Goal: Use online tool/utility: Utilize a website feature to perform a specific function

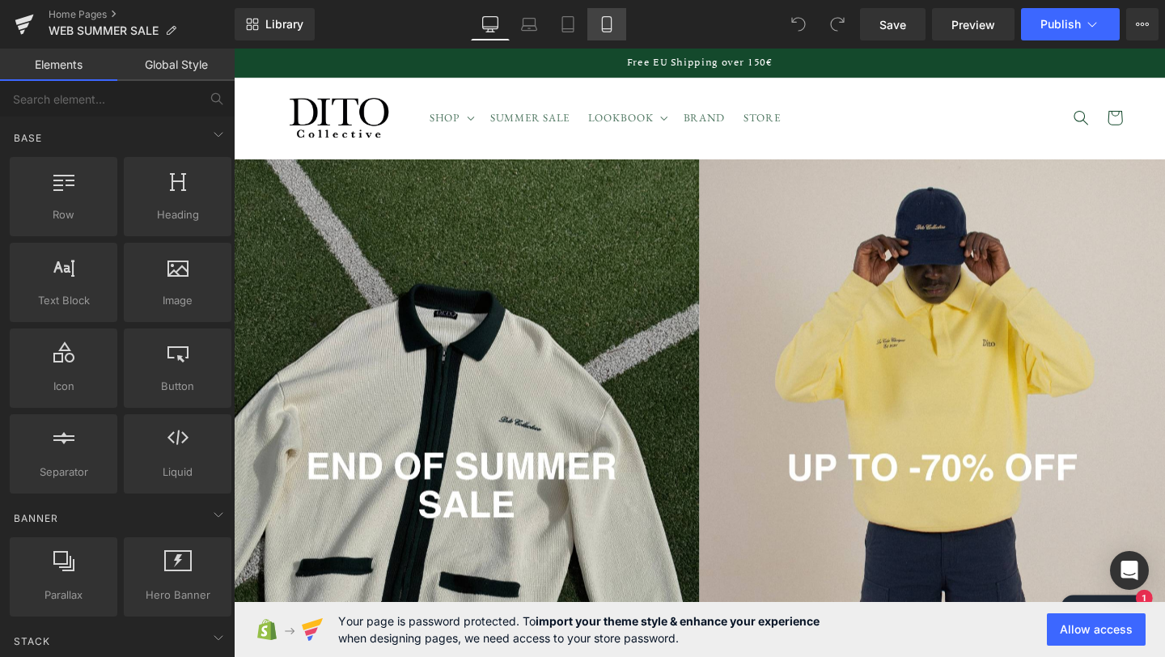
click at [618, 30] on link "Mobile" at bounding box center [607, 24] width 39 height 32
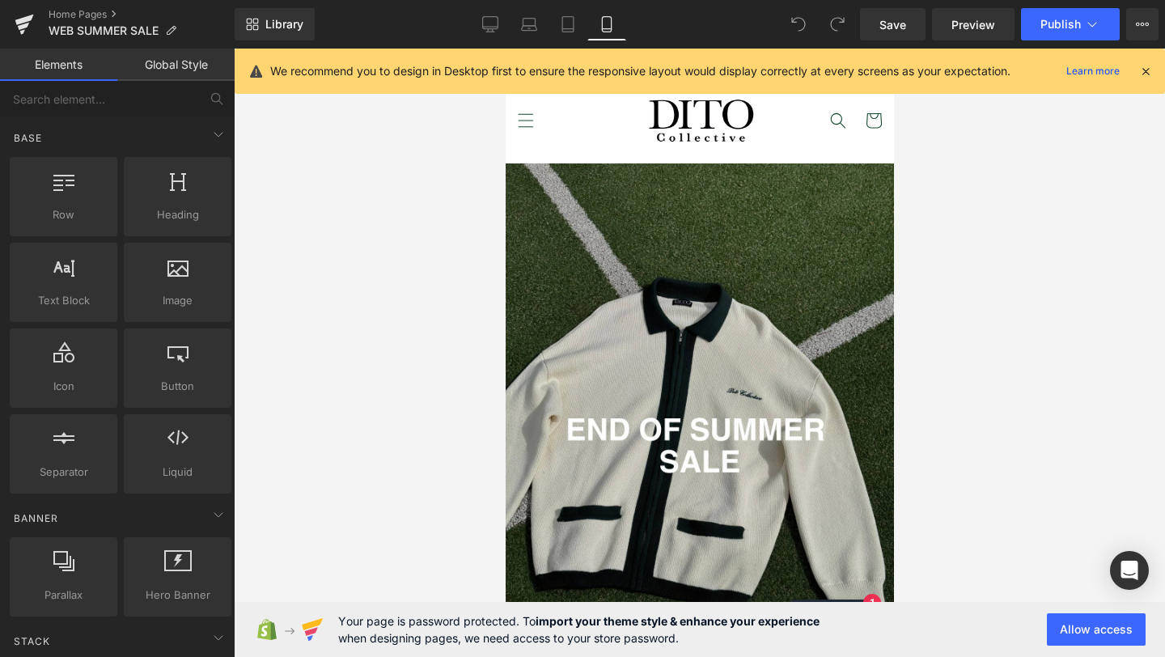
scroll to position [114, 0]
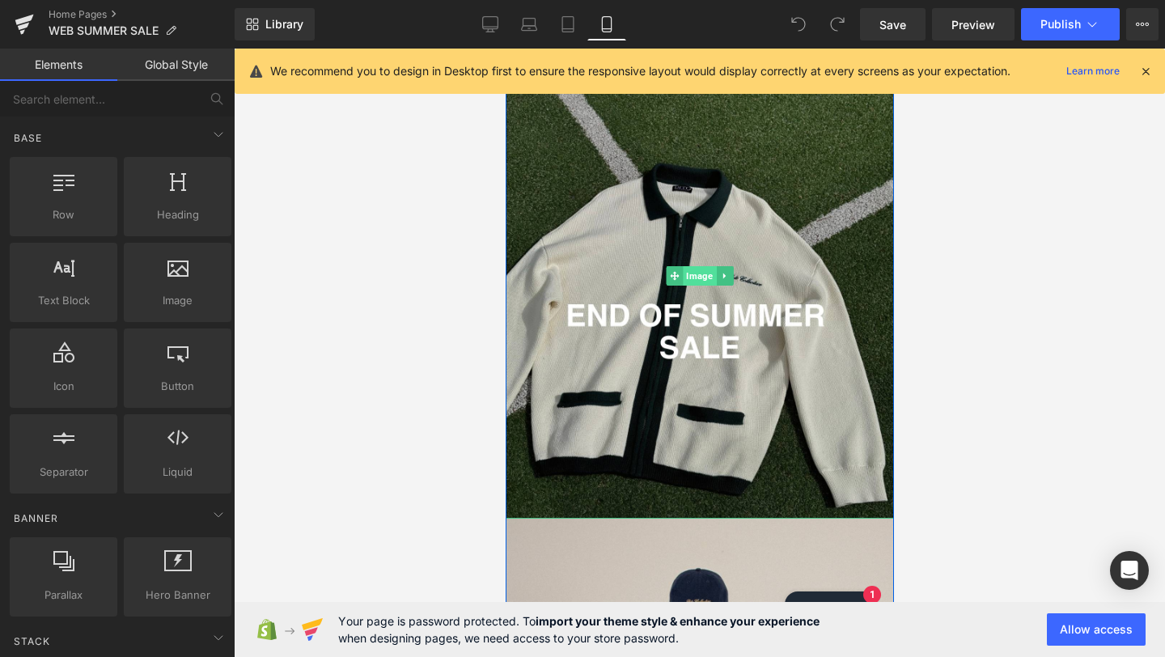
click at [702, 273] on span "Image" at bounding box center [698, 275] width 33 height 19
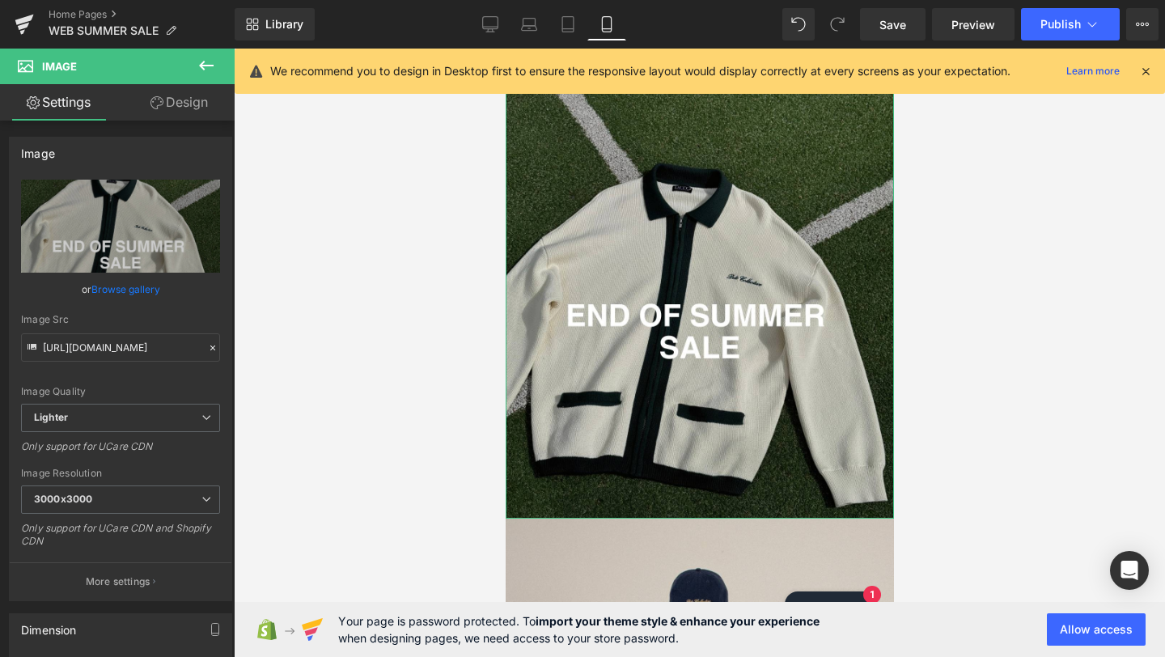
click at [190, 112] on link "Design" at bounding box center [179, 102] width 117 height 36
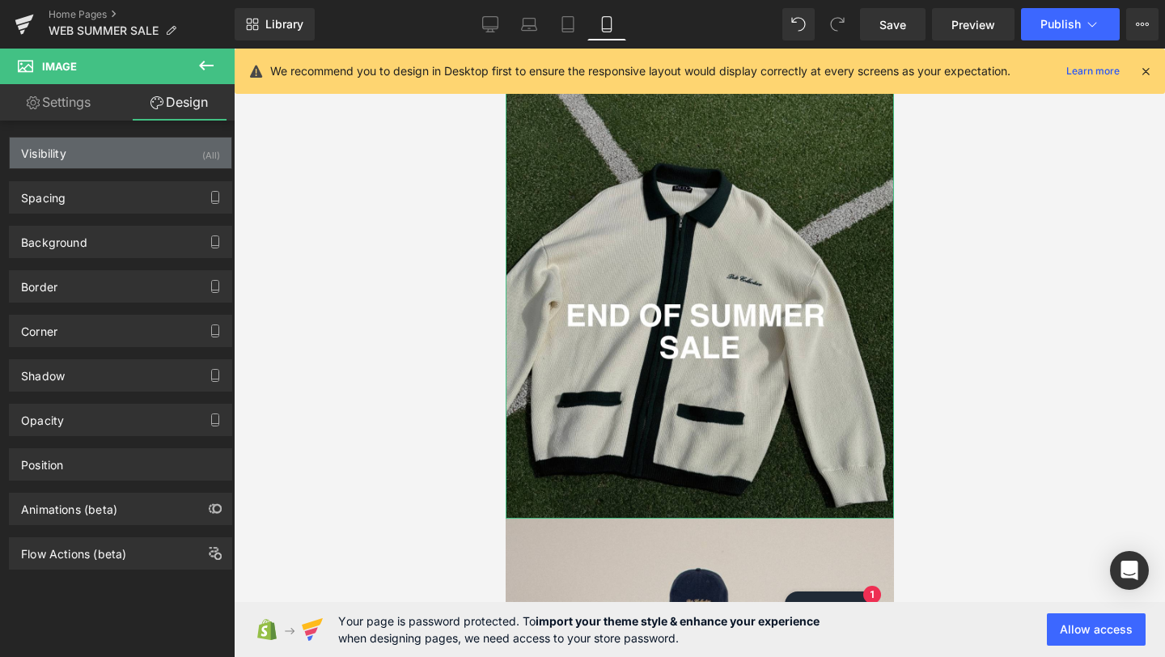
click at [161, 155] on div "Visibility (All)" at bounding box center [121, 153] width 222 height 31
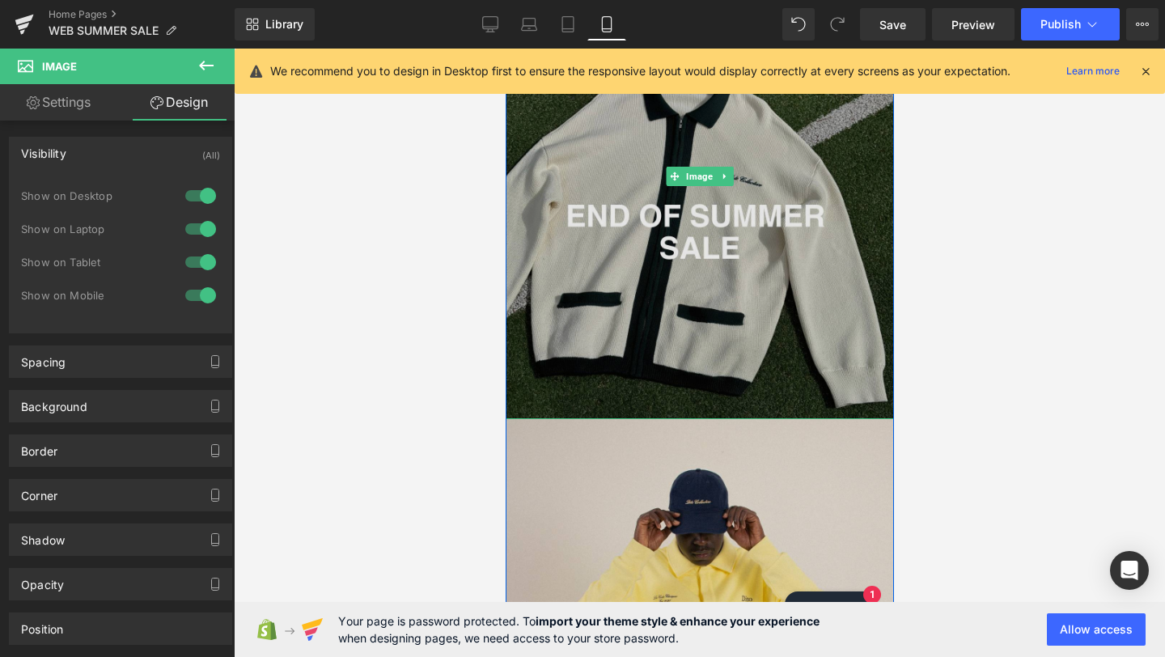
scroll to position [595, 0]
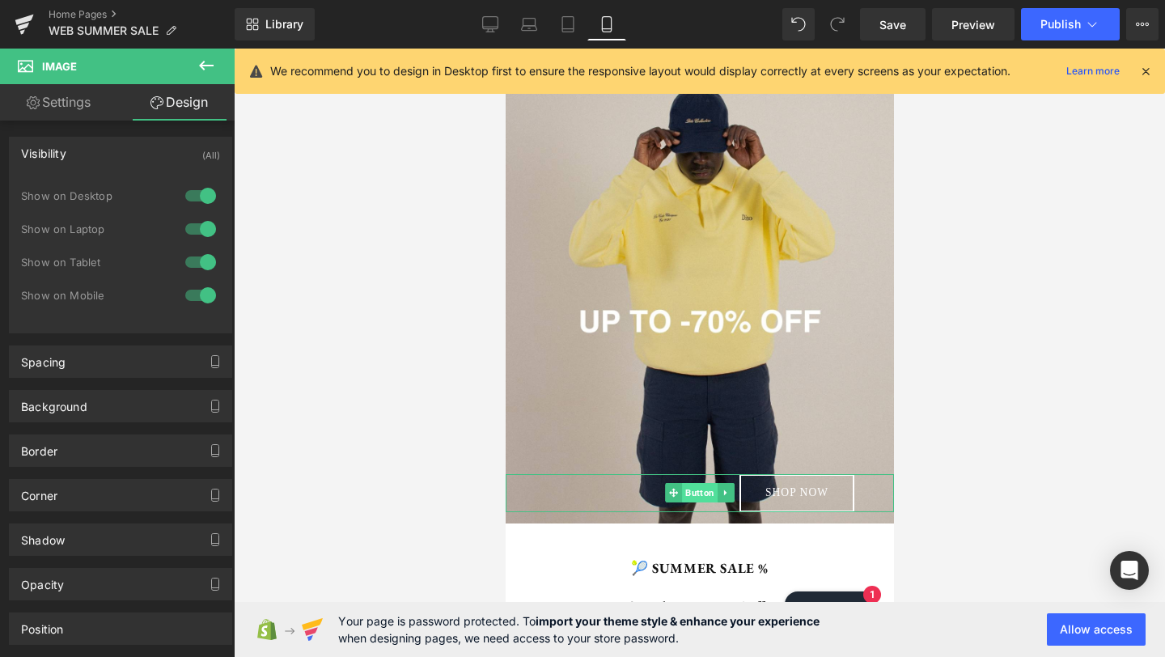
click at [694, 495] on span "Button" at bounding box center [699, 492] width 36 height 19
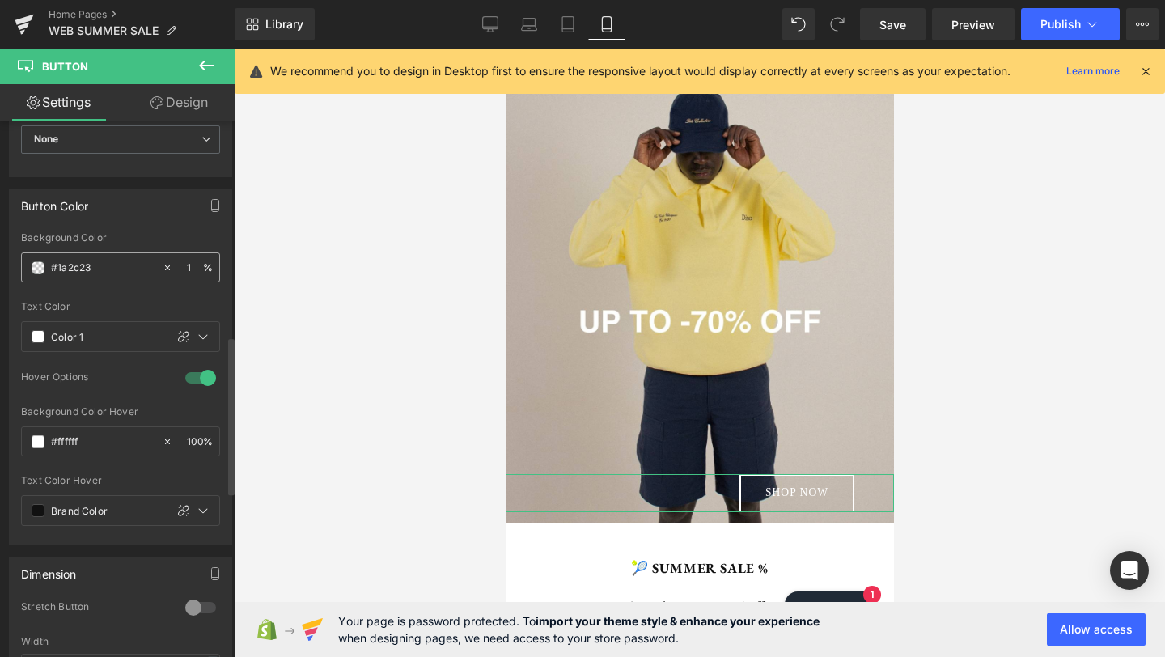
scroll to position [732, 0]
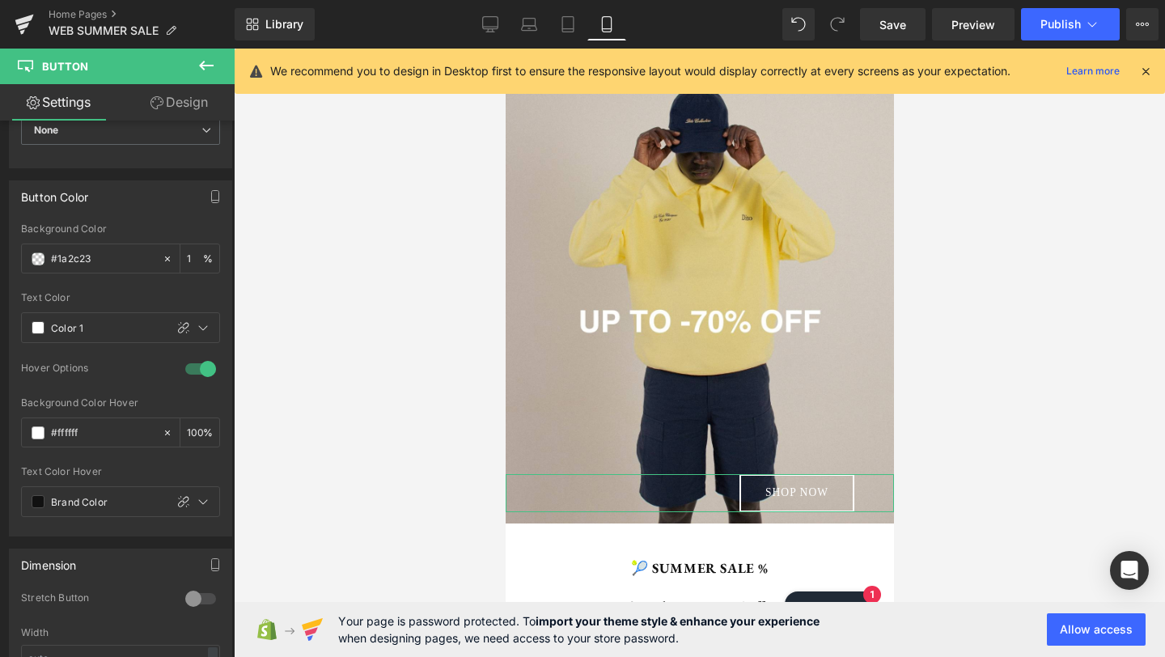
click at [203, 97] on link "Design" at bounding box center [179, 102] width 117 height 36
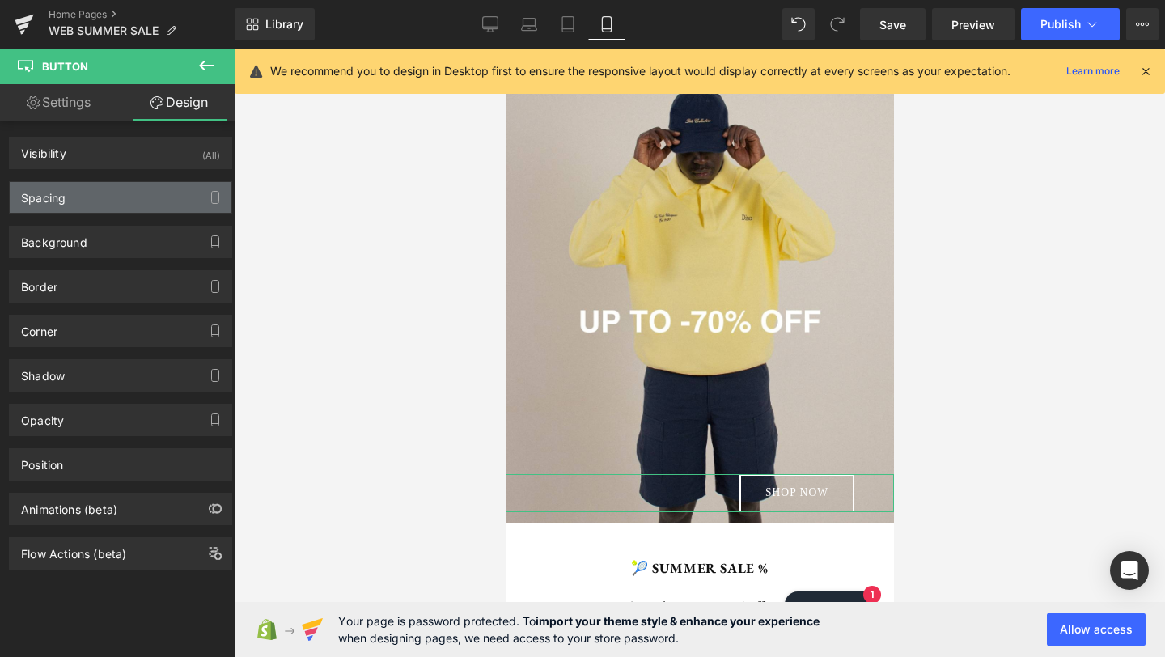
click at [132, 199] on div "Spacing" at bounding box center [121, 197] width 222 height 31
type input "-71"
type input "0"
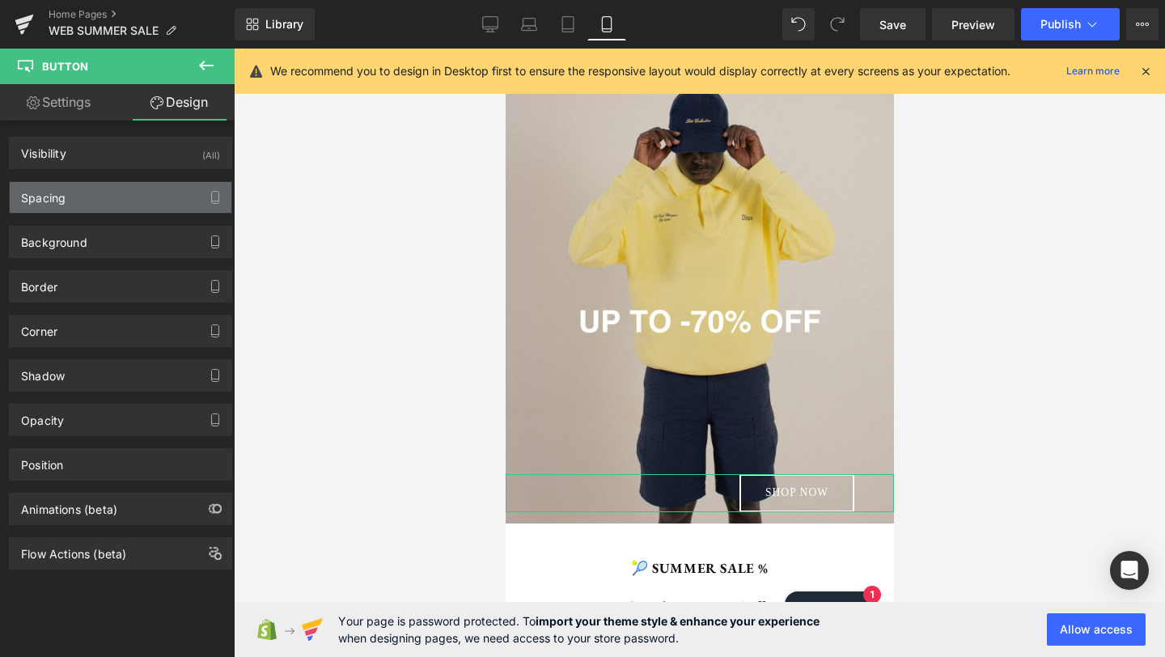
type input "0"
type input "30"
type input "0"
type input "30"
